Goal: Transaction & Acquisition: Obtain resource

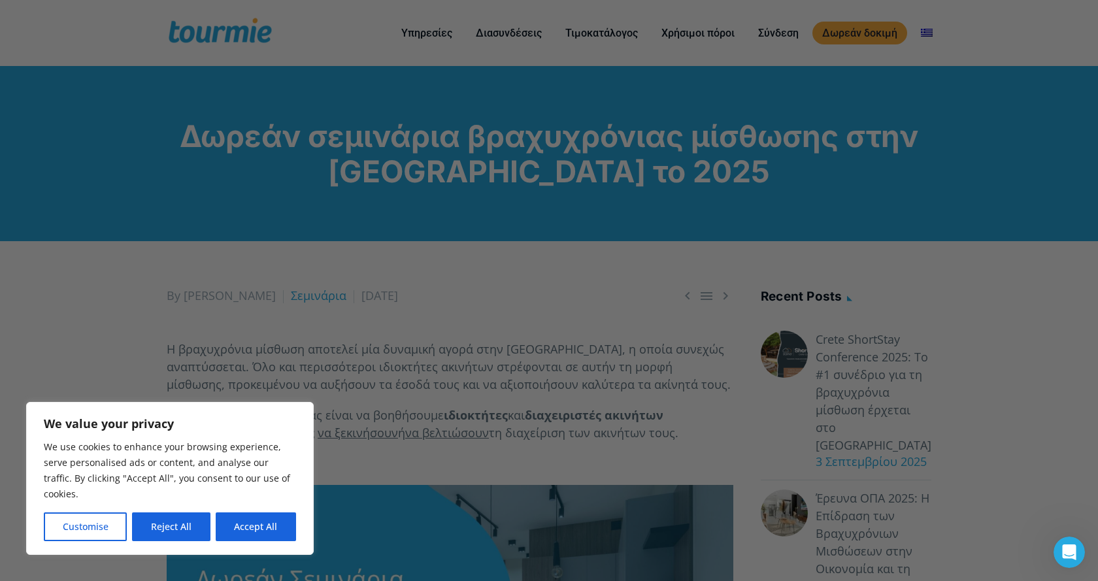
drag, startPoint x: 171, startPoint y: 529, endPoint x: 177, endPoint y: 525, distance: 7.1
click at [173, 527] on button "Reject All" at bounding box center [171, 526] width 78 height 29
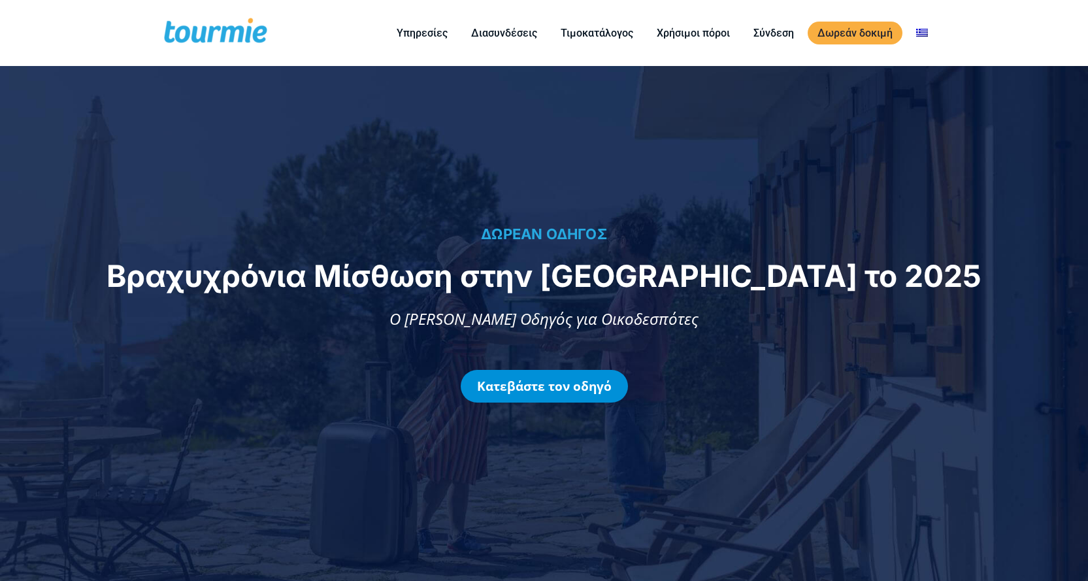
click at [531, 382] on link "Κατεβάστε τον οδηγό" at bounding box center [544, 386] width 167 height 33
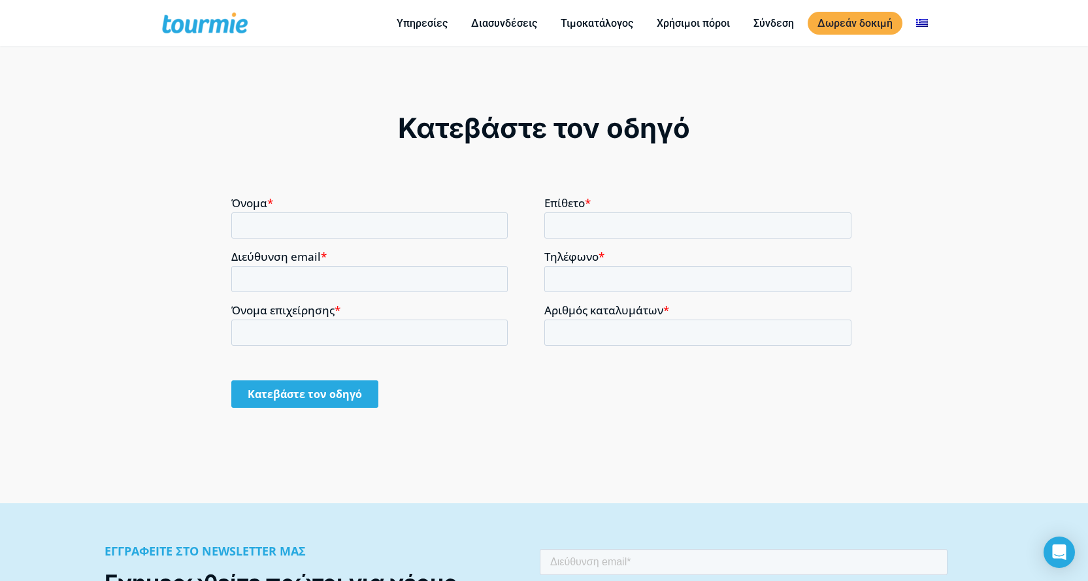
scroll to position [993, 0]
click at [312, 229] on input "Όνομα *" at bounding box center [369, 225] width 276 height 26
type input "ΣΟΦΙΑ"
click at [252, 270] on input "Διεύθυνση email *" at bounding box center [369, 279] width 276 height 26
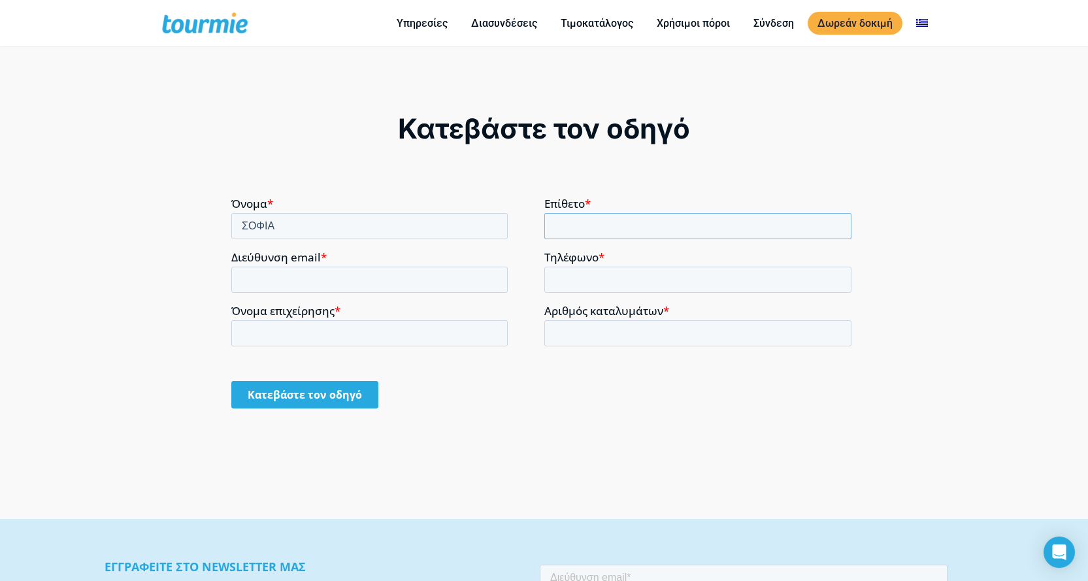
click at [591, 212] on input "Επίθετο *" at bounding box center [698, 225] width 308 height 26
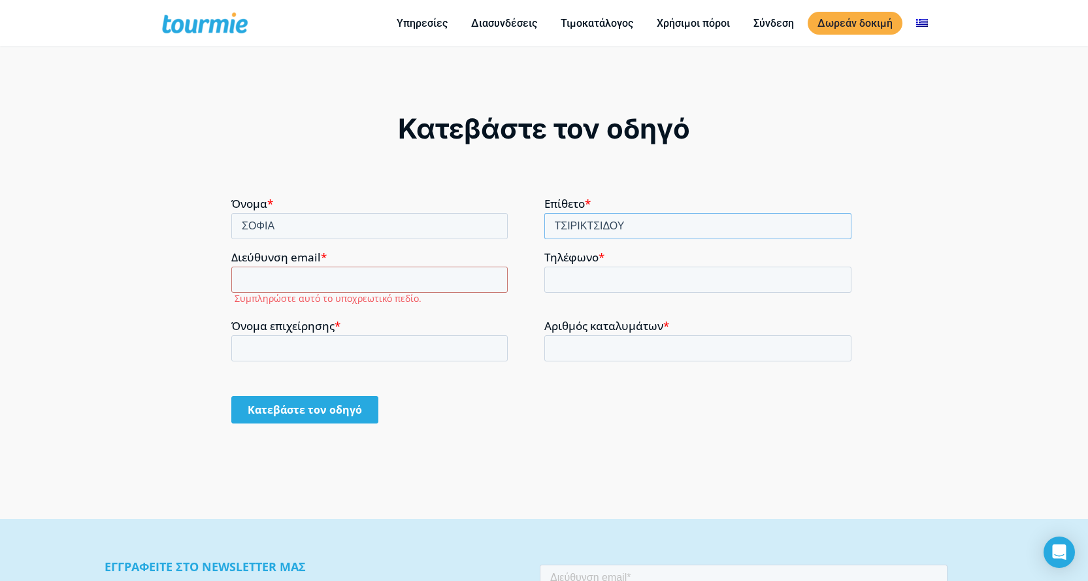
type input "ΤΣΙΡΙΚΤΣΙΔΟΥ"
click at [575, 272] on input "Τηλέφωνο *" at bounding box center [698, 279] width 308 height 26
type input "6949686240"
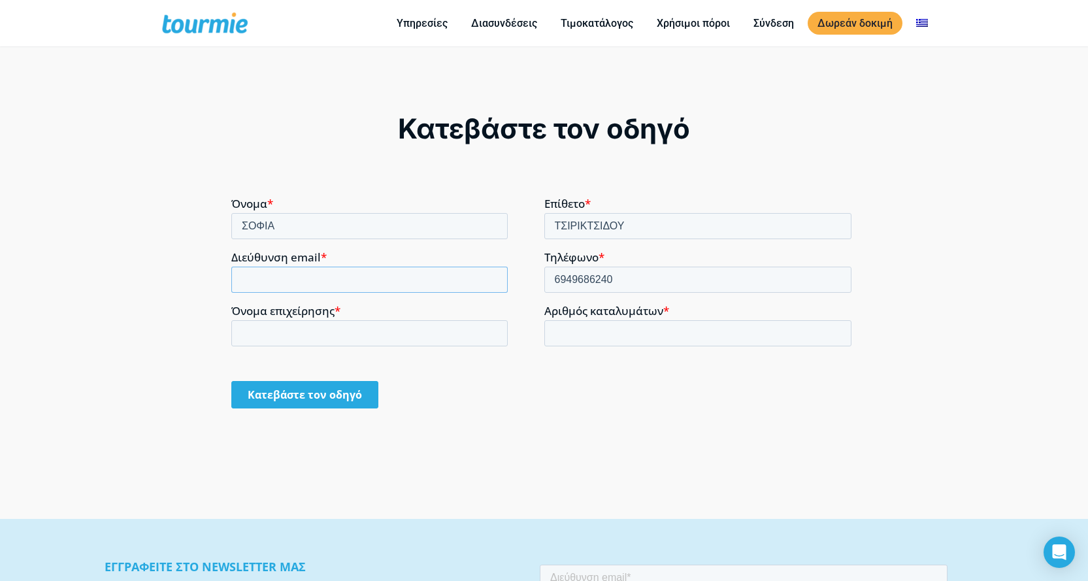
click at [303, 270] on input "Διεύθυνση email *" at bounding box center [369, 279] width 276 height 26
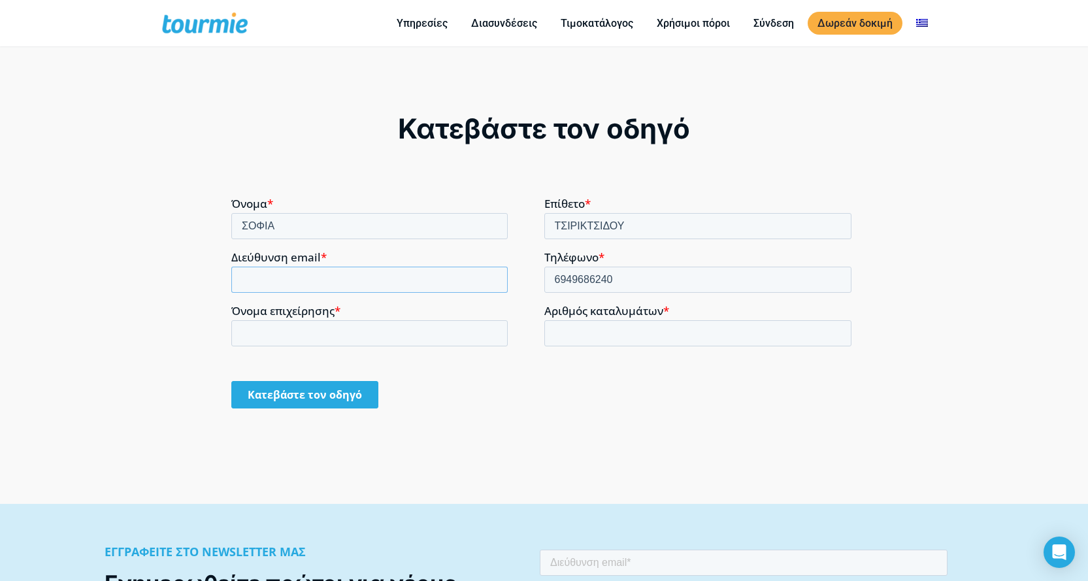
type input "sofi18sofi@yahoo.gr"
click at [307, 332] on input "Όνομα επιχείρησης *" at bounding box center [369, 333] width 276 height 26
type input "COZY STAY"
click at [562, 333] on input "Αριθμός καταλυμάτων *" at bounding box center [698, 333] width 308 height 26
type input "1"
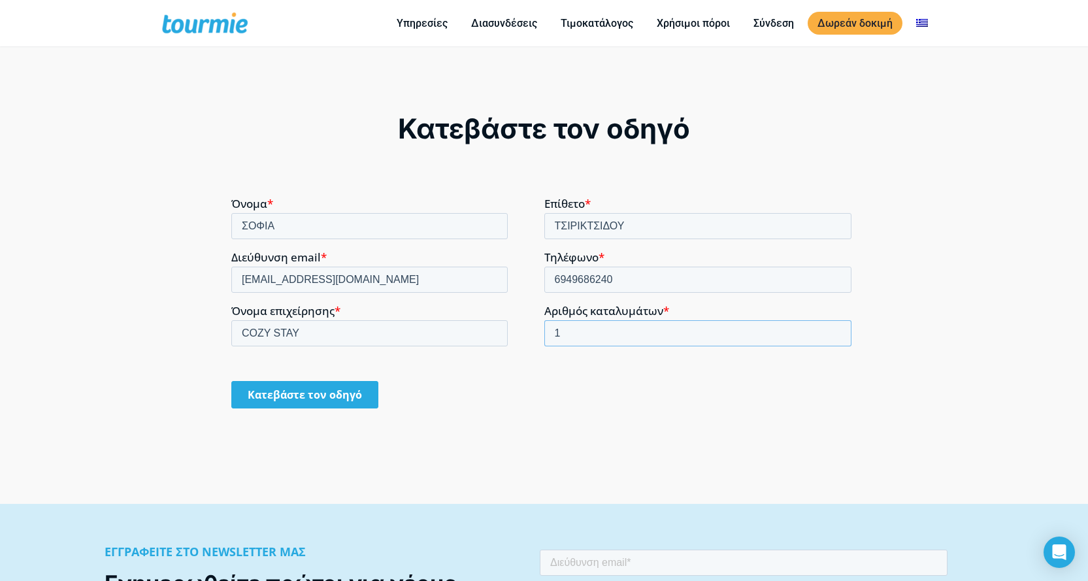
click at [837, 327] on input "1" at bounding box center [698, 333] width 308 height 26
click at [345, 392] on input "Κατεβάστε τον οδηγό" at bounding box center [304, 393] width 147 height 27
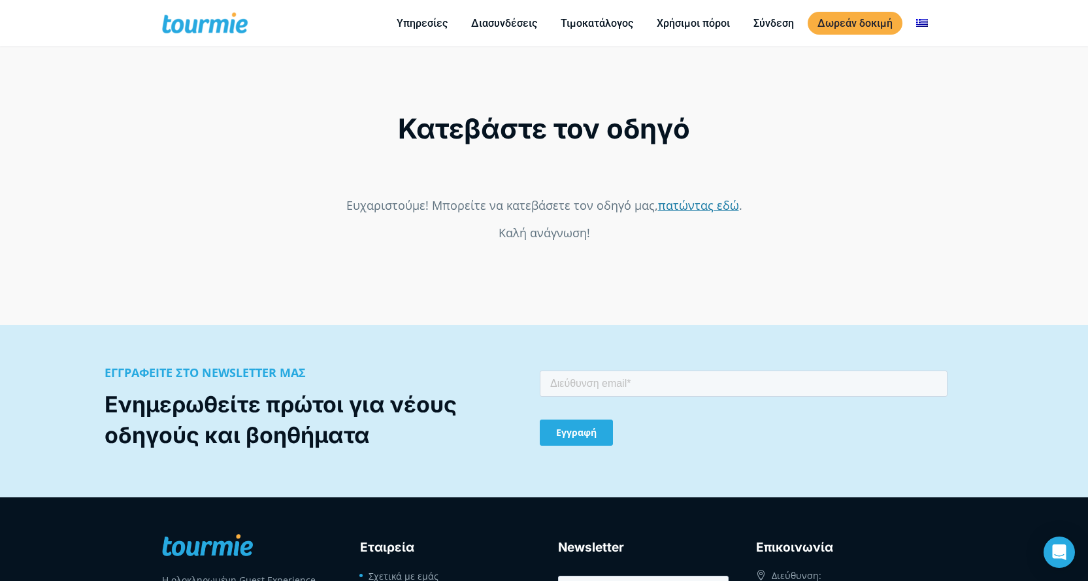
click at [682, 206] on link "πατώντας εδώ" at bounding box center [698, 205] width 81 height 16
click at [691, 203] on link "πατώντας εδώ" at bounding box center [698, 205] width 81 height 16
